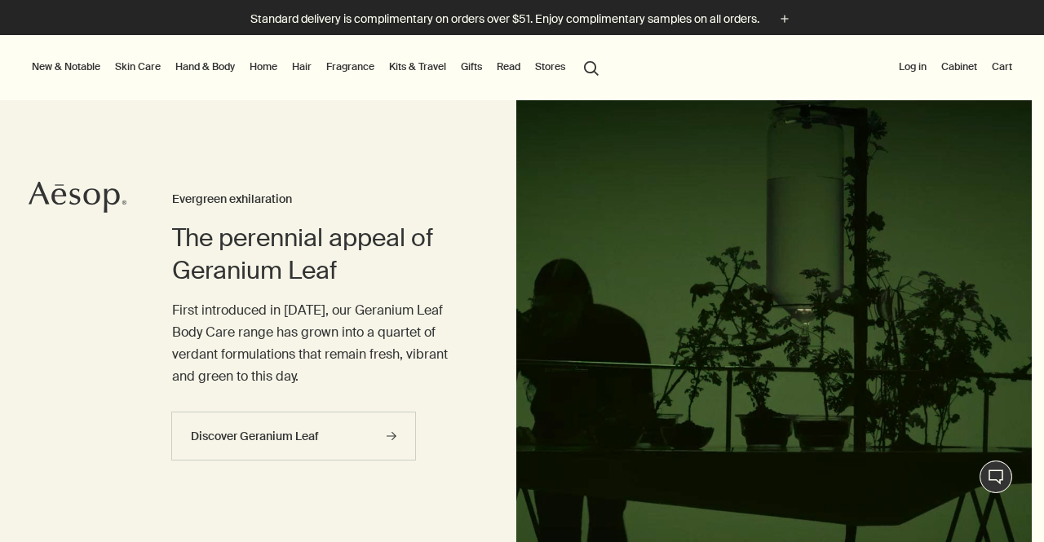
click at [1031, 79] on html "Skip to main content Standard delivery is complimentary on orders over $51. Enj…" at bounding box center [522, 271] width 1044 height 542
click at [126, 64] on link "Skin Care" at bounding box center [138, 67] width 52 height 20
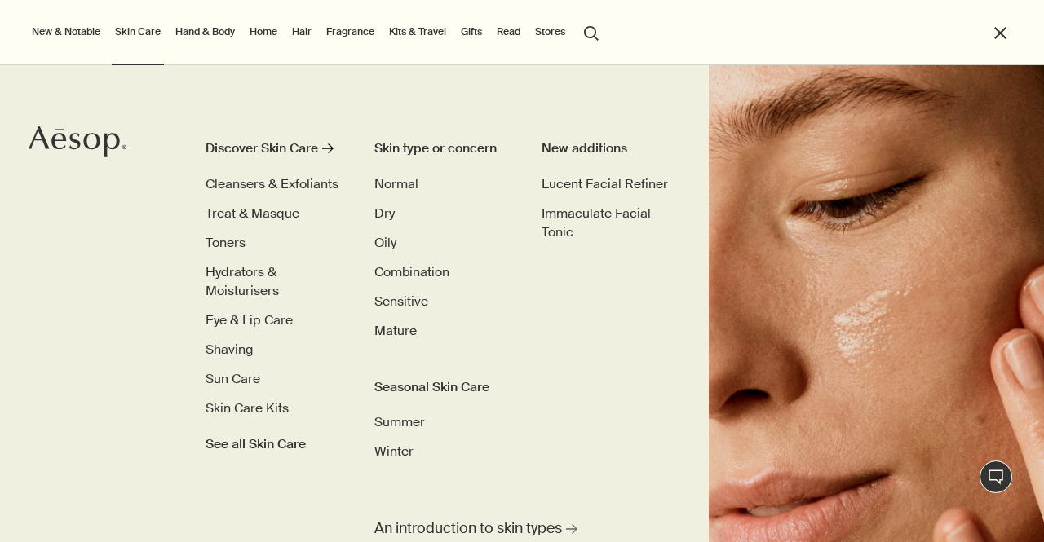
click at [394, 334] on span "Mature" at bounding box center [395, 330] width 42 height 17
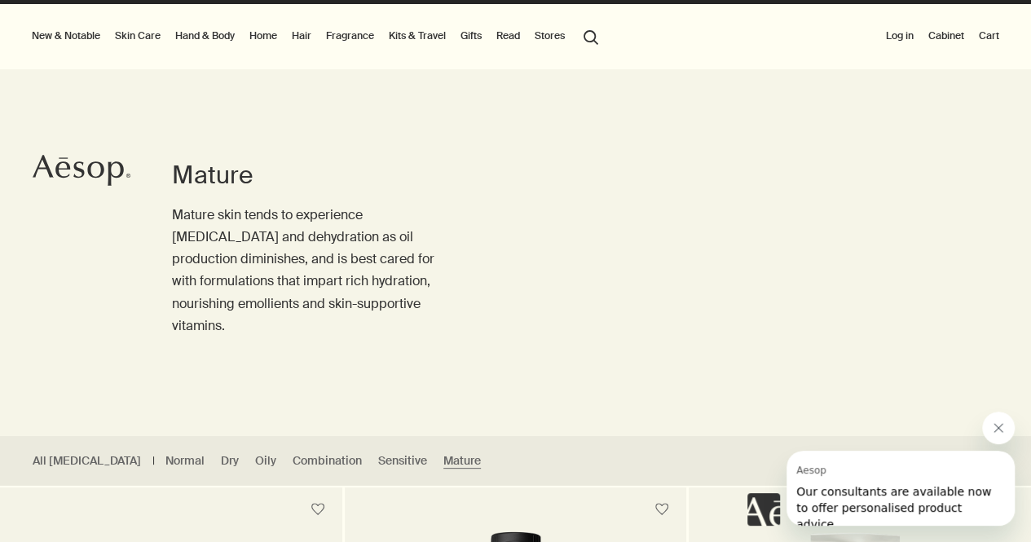
scroll to position [24, 0]
